Goal: Task Accomplishment & Management: Manage account settings

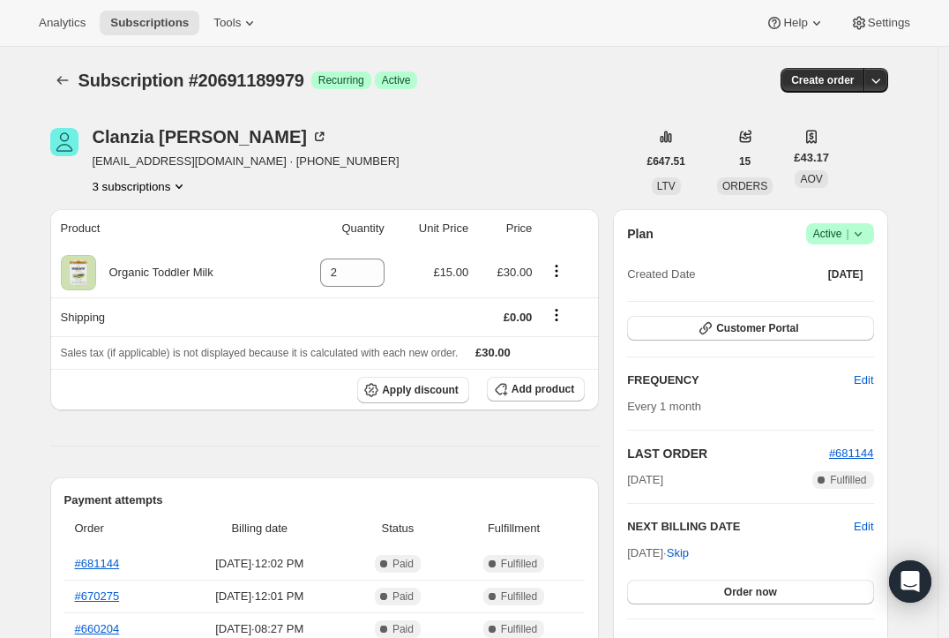
click at [187, 187] on icon "Product actions" at bounding box center [179, 186] width 18 height 18
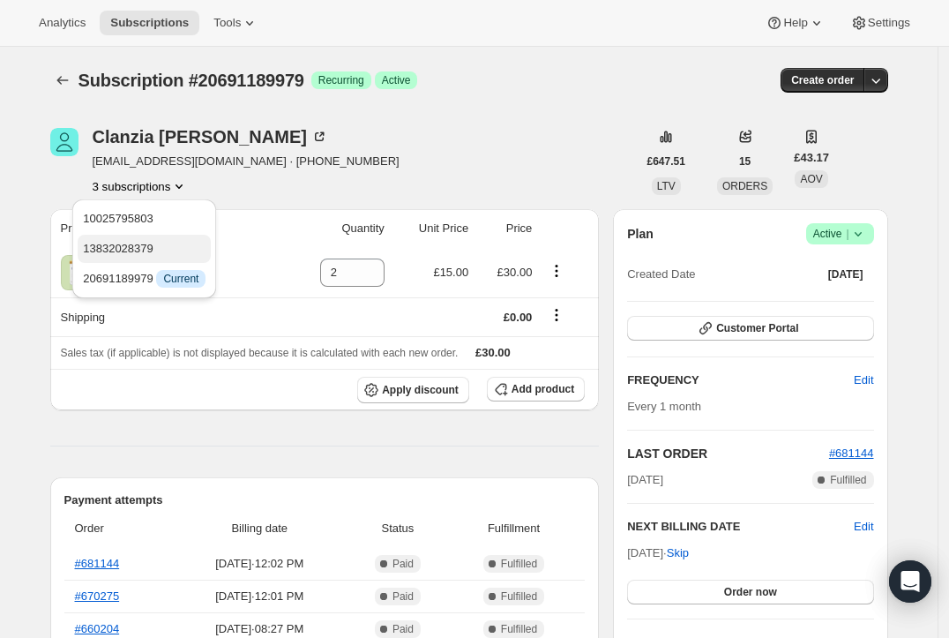
click at [148, 247] on span "13832028379" at bounding box center [118, 248] width 71 height 13
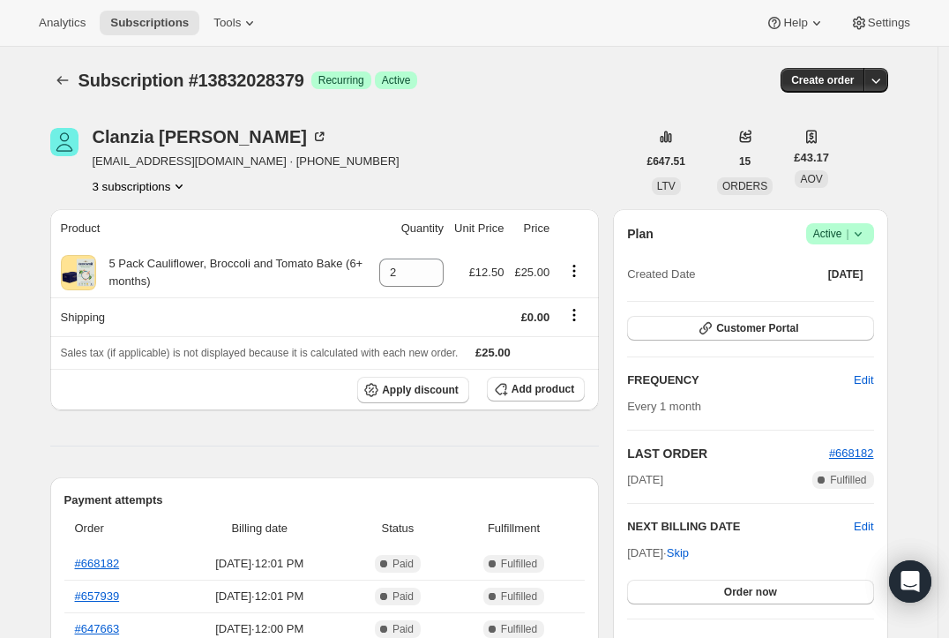
click at [188, 188] on icon "Product actions" at bounding box center [179, 186] width 18 height 18
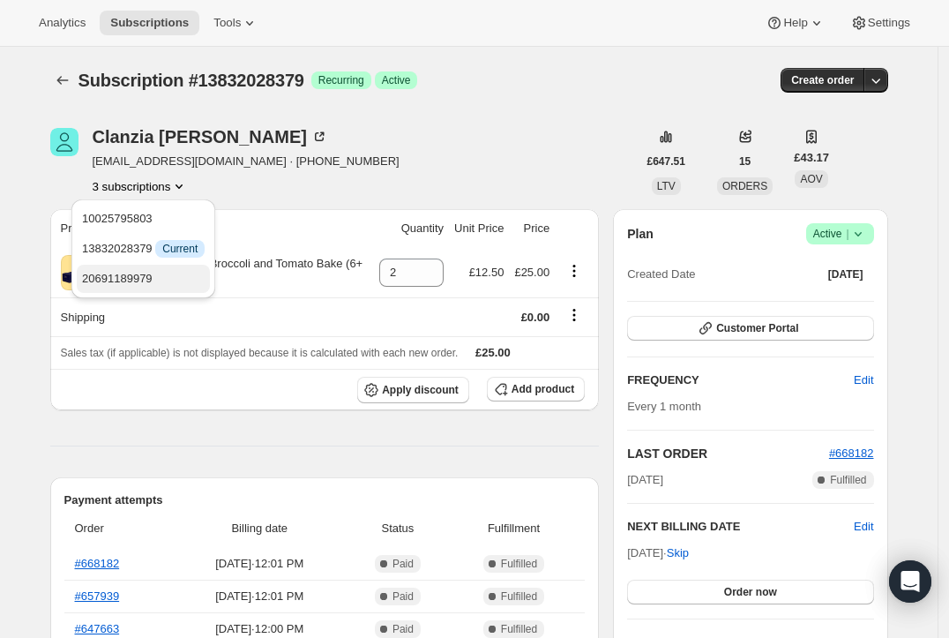
click at [138, 268] on button "20691189979" at bounding box center [143, 279] width 133 height 28
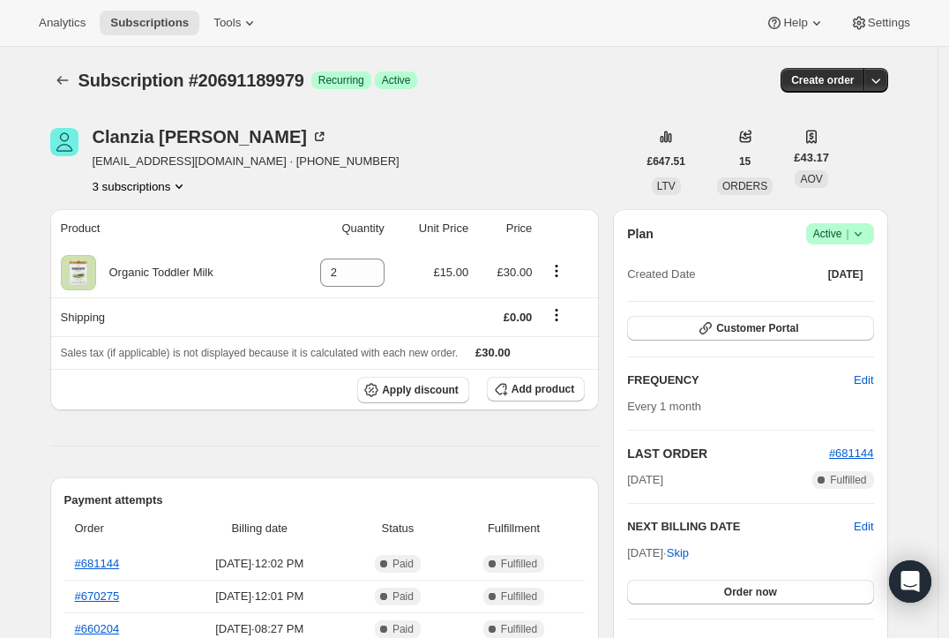
click at [185, 189] on icon "Product actions" at bounding box center [179, 186] width 18 height 18
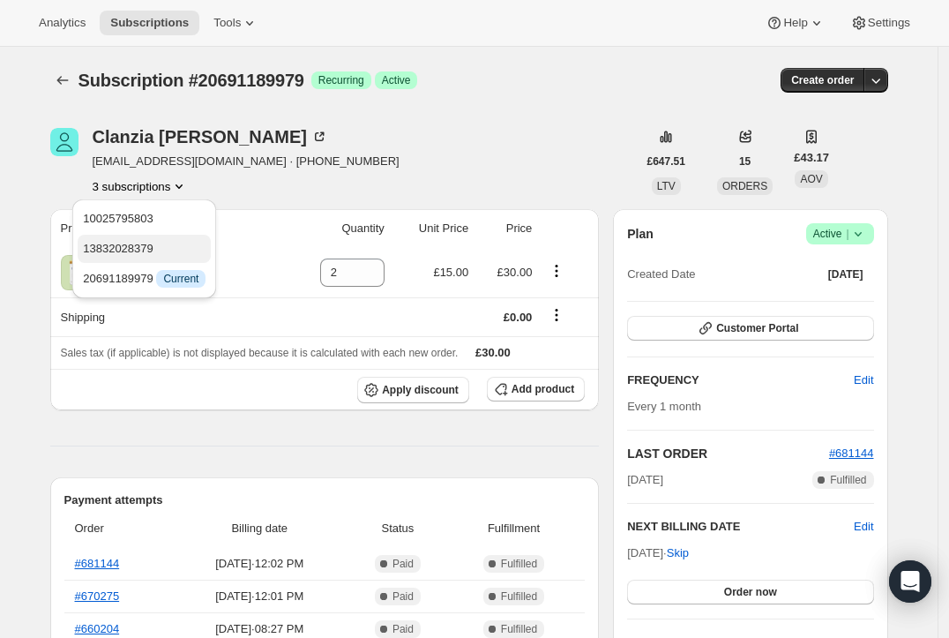
click at [146, 243] on span "13832028379" at bounding box center [118, 248] width 71 height 13
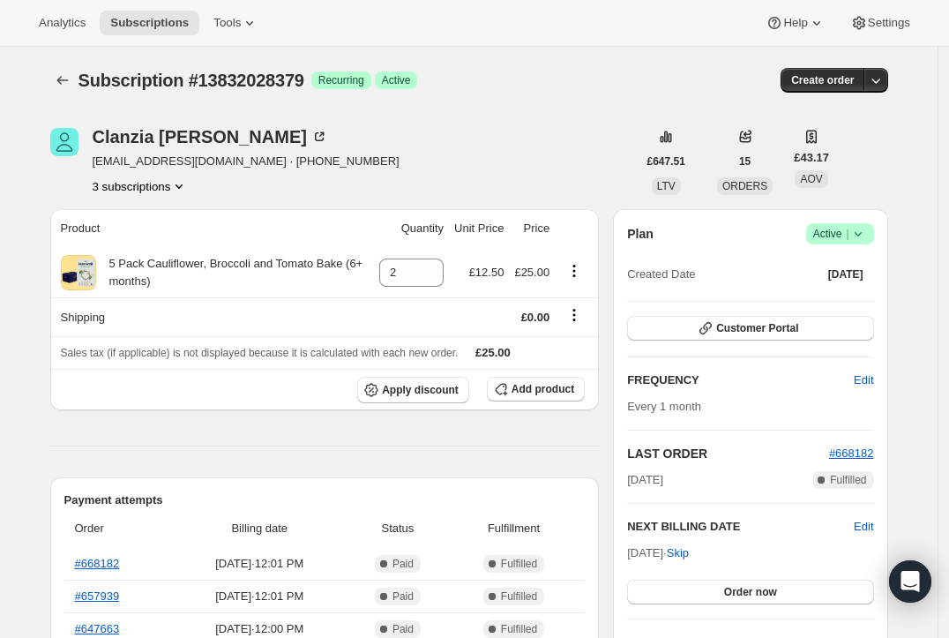
click at [172, 183] on button "3 subscriptions" at bounding box center [141, 186] width 96 height 18
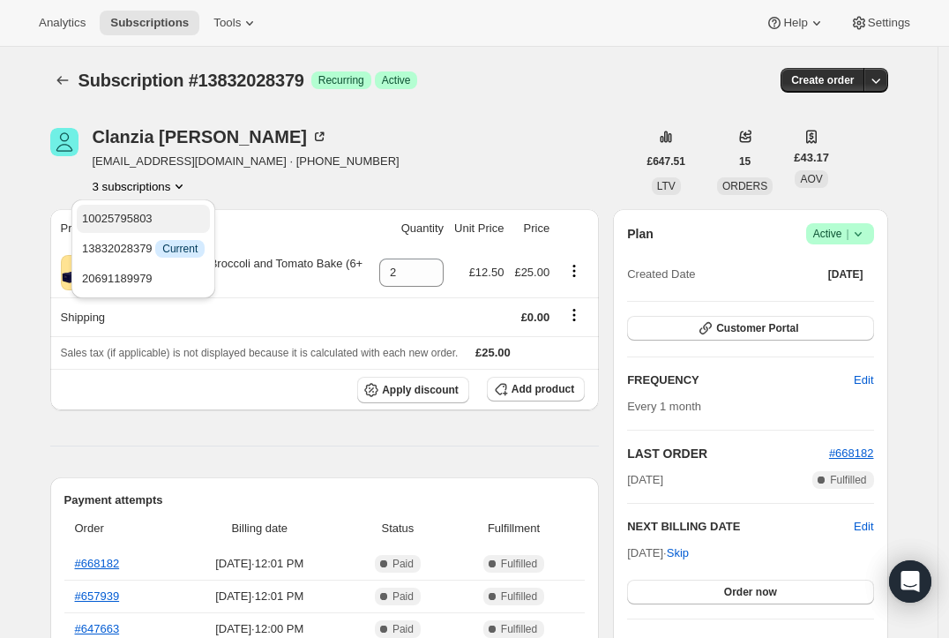
click at [146, 223] on span "10025795803" at bounding box center [117, 218] width 71 height 13
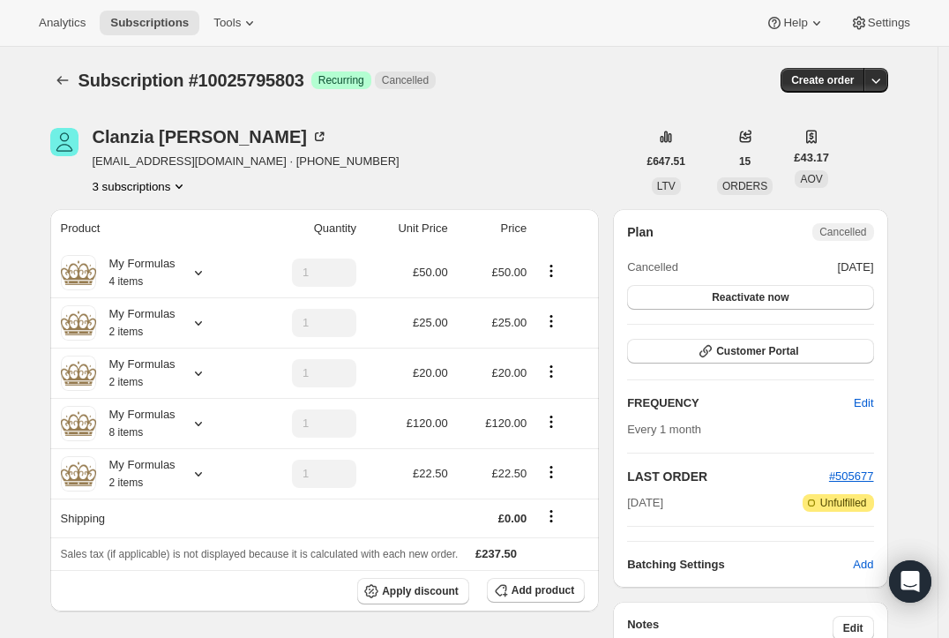
click at [188, 186] on icon "Product actions" at bounding box center [179, 186] width 18 height 18
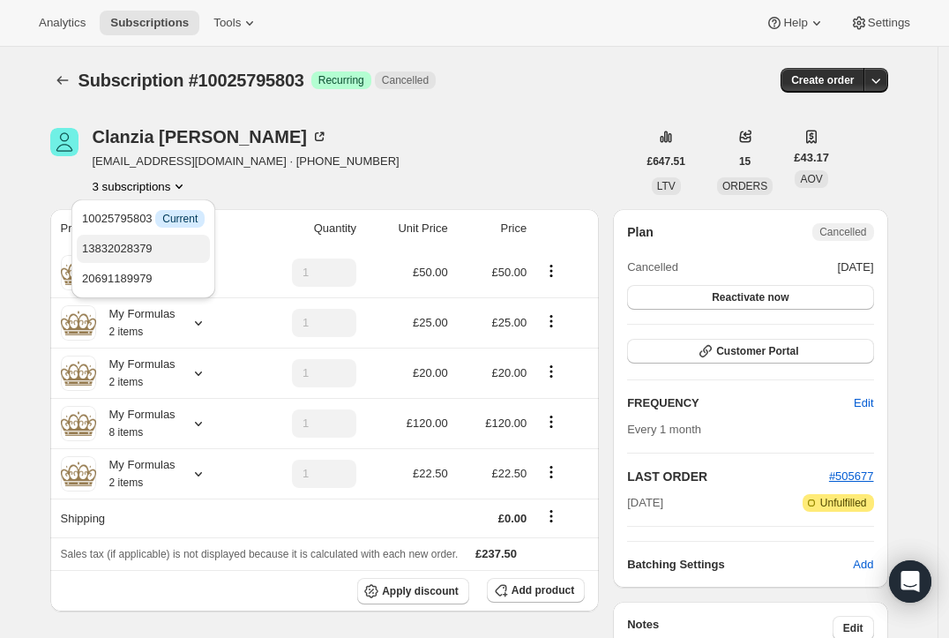
click at [165, 242] on span "13832028379" at bounding box center [143, 249] width 123 height 18
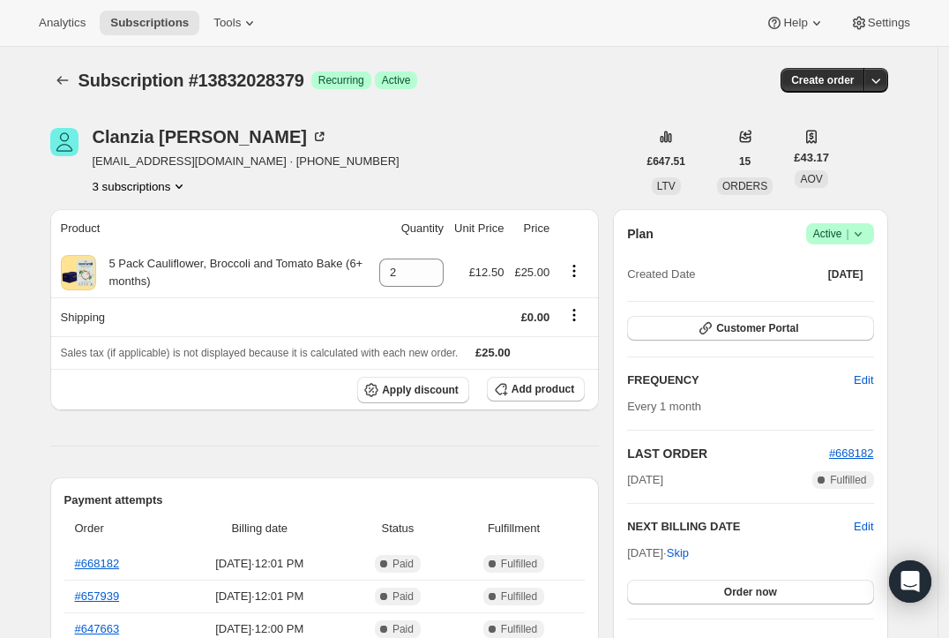
click at [857, 232] on icon at bounding box center [858, 234] width 18 height 18
click at [837, 296] on span "Cancel subscription" at bounding box center [838, 297] width 100 height 13
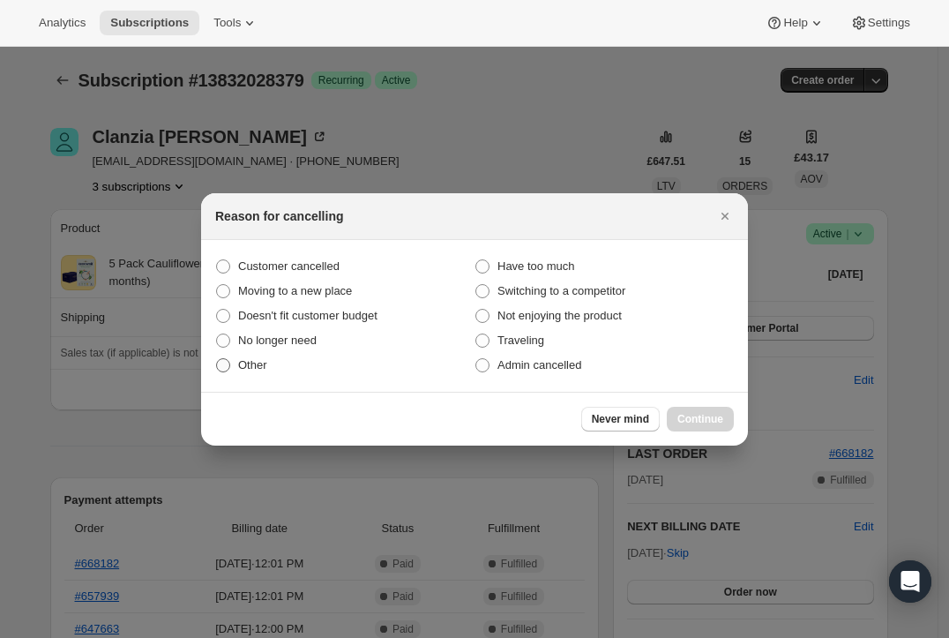
click at [252, 362] on span "Other" at bounding box center [252, 364] width 29 height 13
click at [217, 359] on input "Other" at bounding box center [216, 358] width 1 height 1
radio input "true"
click at [718, 419] on span "Continue" at bounding box center [700, 419] width 46 height 14
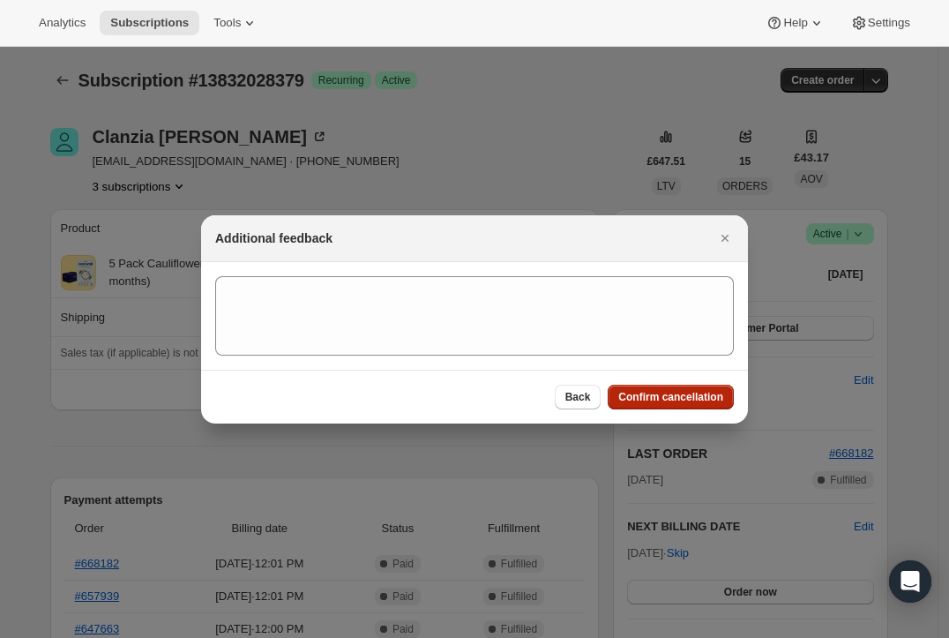
click at [684, 398] on span "Confirm cancellation" at bounding box center [670, 397] width 105 height 14
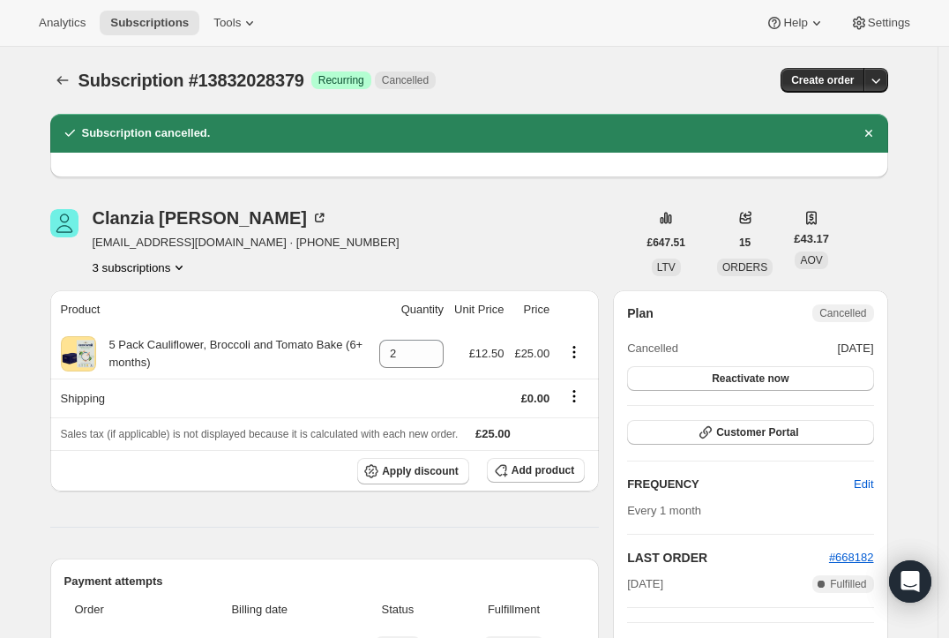
click at [184, 269] on icon "Product actions" at bounding box center [179, 267] width 18 height 18
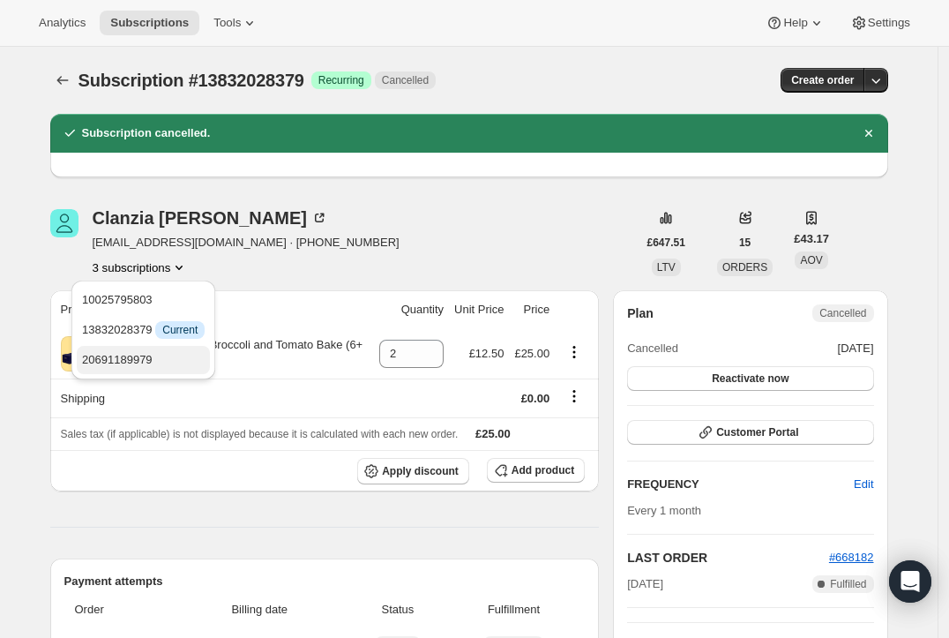
click at [135, 362] on span "20691189979" at bounding box center [117, 359] width 71 height 13
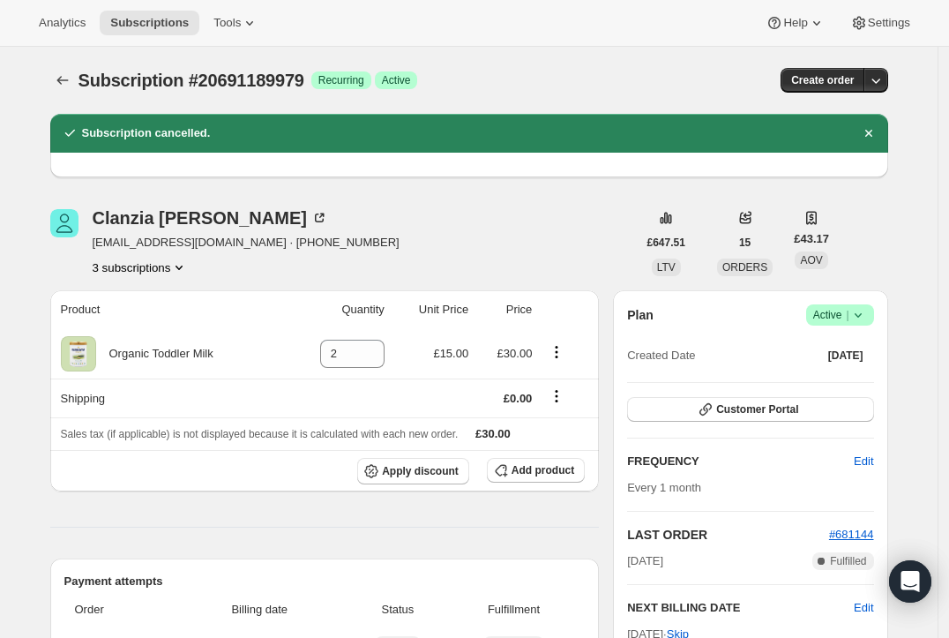
click at [861, 312] on icon at bounding box center [858, 315] width 18 height 18
click at [818, 387] on span "Cancel subscription" at bounding box center [838, 379] width 100 height 18
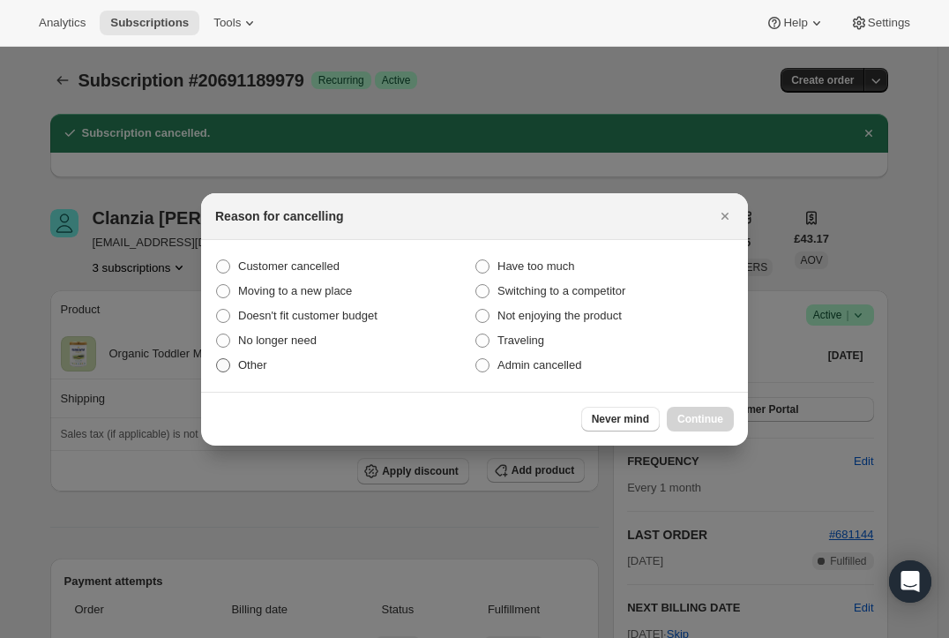
click at [240, 361] on span "Other" at bounding box center [252, 364] width 29 height 13
click at [217, 359] on input "Other" at bounding box center [216, 358] width 1 height 1
radio input "true"
click at [702, 407] on button "Continue" at bounding box center [700, 419] width 67 height 25
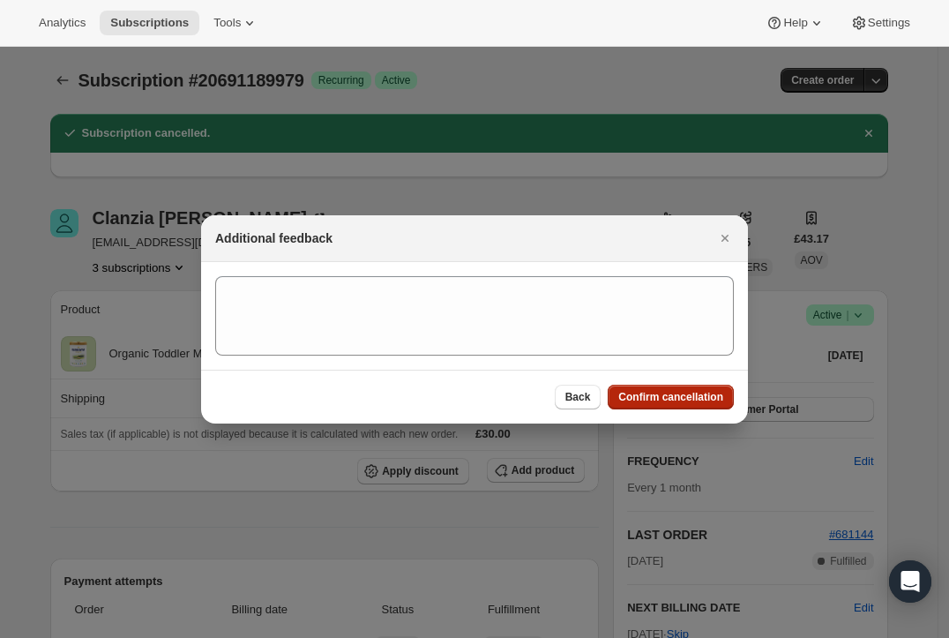
click at [687, 394] on span "Confirm cancellation" at bounding box center [670, 397] width 105 height 14
